Goal: Information Seeking & Learning: Learn about a topic

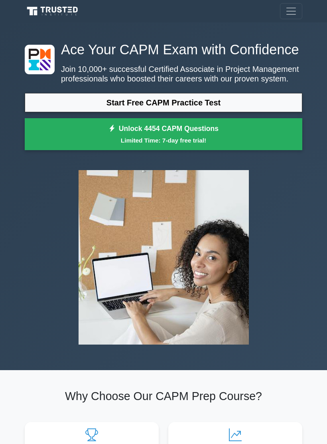
click at [242, 112] on link "Start Free CAPM Practice Test" at bounding box center [164, 102] width 278 height 19
click at [295, 12] on span "Toggle navigation" at bounding box center [291, 11] width 12 height 12
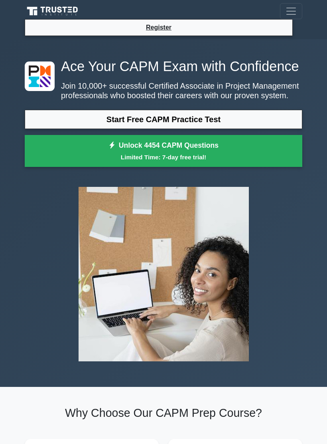
click at [69, 129] on link "Start Free CAPM Practice Test" at bounding box center [164, 119] width 278 height 19
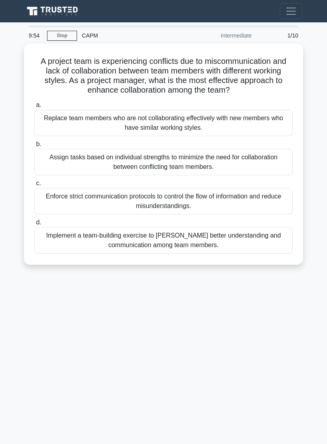
click at [84, 36] on div "CAPM" at bounding box center [132, 36] width 110 height 16
click at [275, 90] on h5 "A project team is experiencing conflicts due to miscommunication and lack of co…" at bounding box center [164, 75] width 260 height 39
click at [274, 90] on h5 "A project team is experiencing conflicts due to miscommunication and lack of co…" at bounding box center [164, 75] width 260 height 39
click at [294, 9] on span "Toggle navigation" at bounding box center [291, 11] width 12 height 12
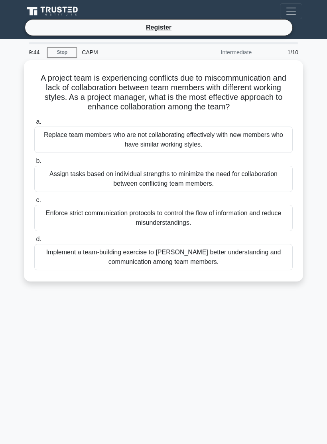
click at [295, 10] on span "Toggle navigation" at bounding box center [291, 11] width 12 height 12
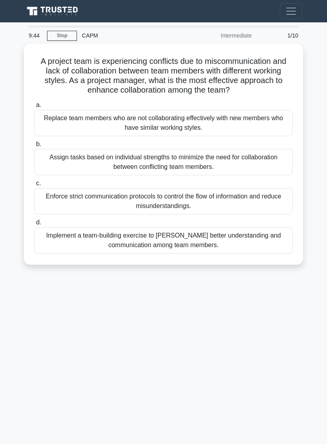
click at [299, 6] on button "Toggle navigation" at bounding box center [291, 11] width 22 height 16
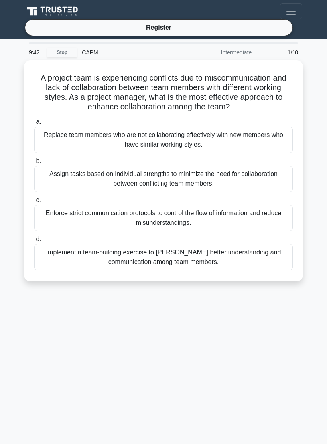
click at [261, 30] on li "Register" at bounding box center [159, 27] width 268 height 17
click at [50, 28] on li "Register" at bounding box center [159, 27] width 268 height 17
click at [301, 10] on button "Toggle navigation" at bounding box center [291, 11] width 22 height 16
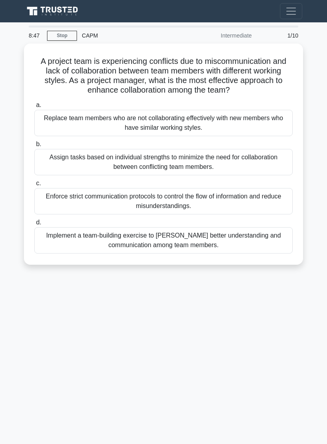
click at [59, 31] on link "Stop" at bounding box center [62, 36] width 30 height 10
